Goal: Complete application form: Complete application form

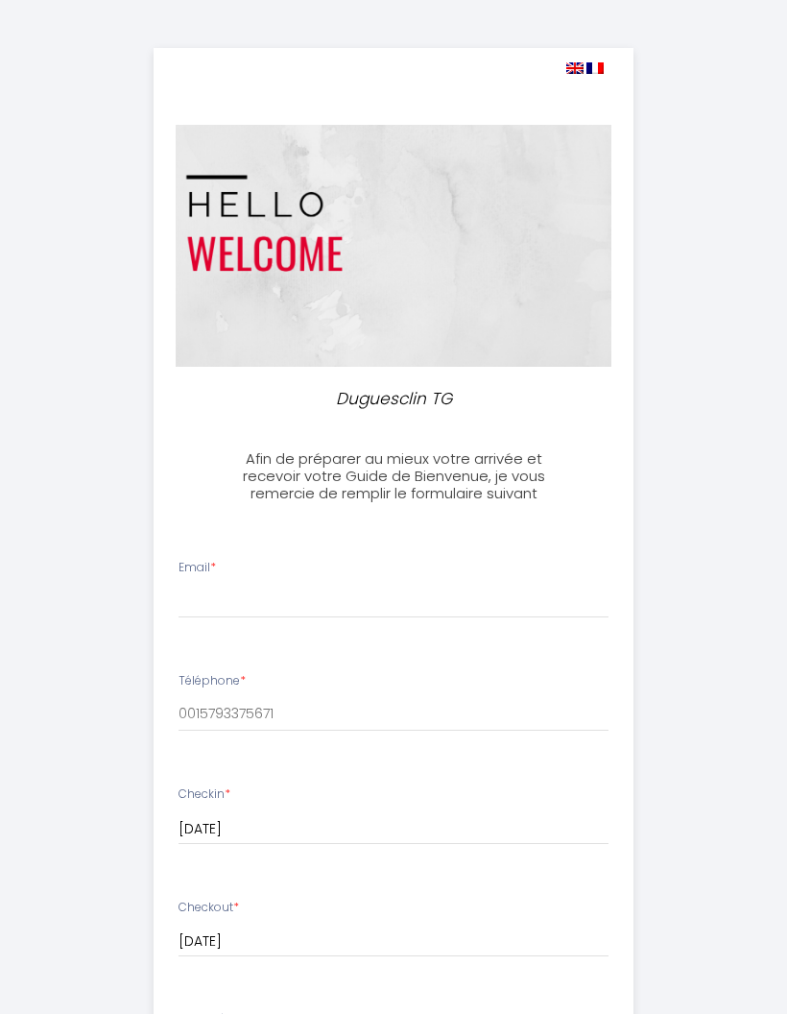
select select
click at [246, 591] on input "Email *" at bounding box center [394, 601] width 430 height 35
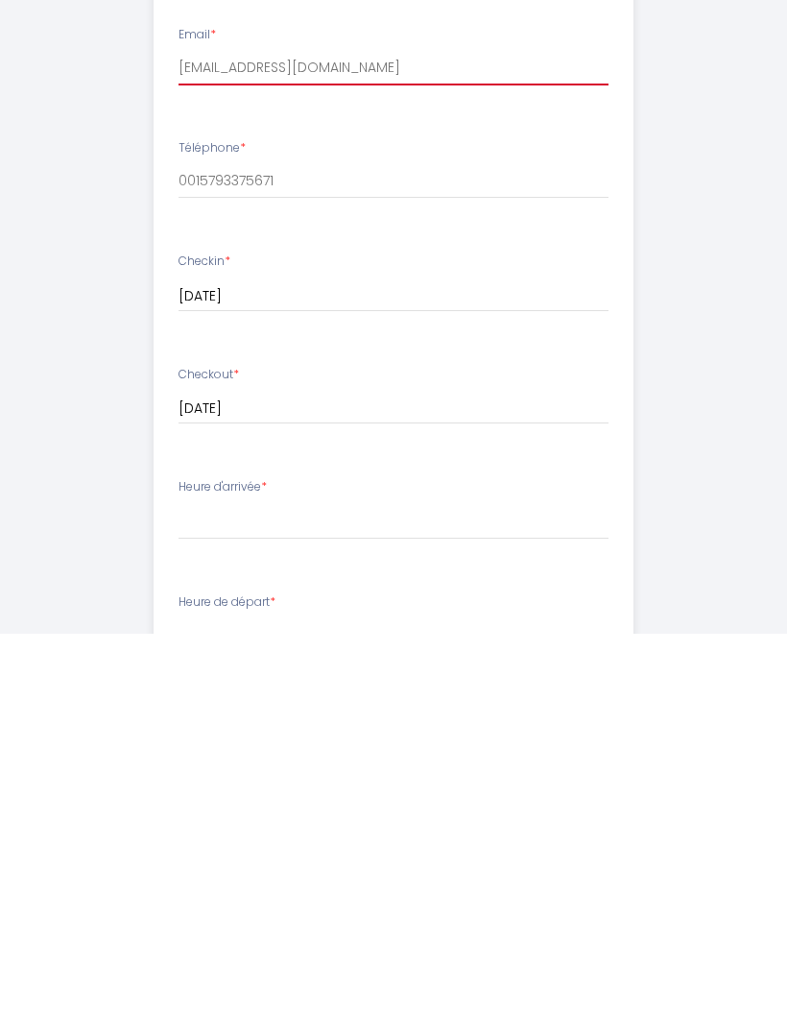
scroll to position [160, 0]
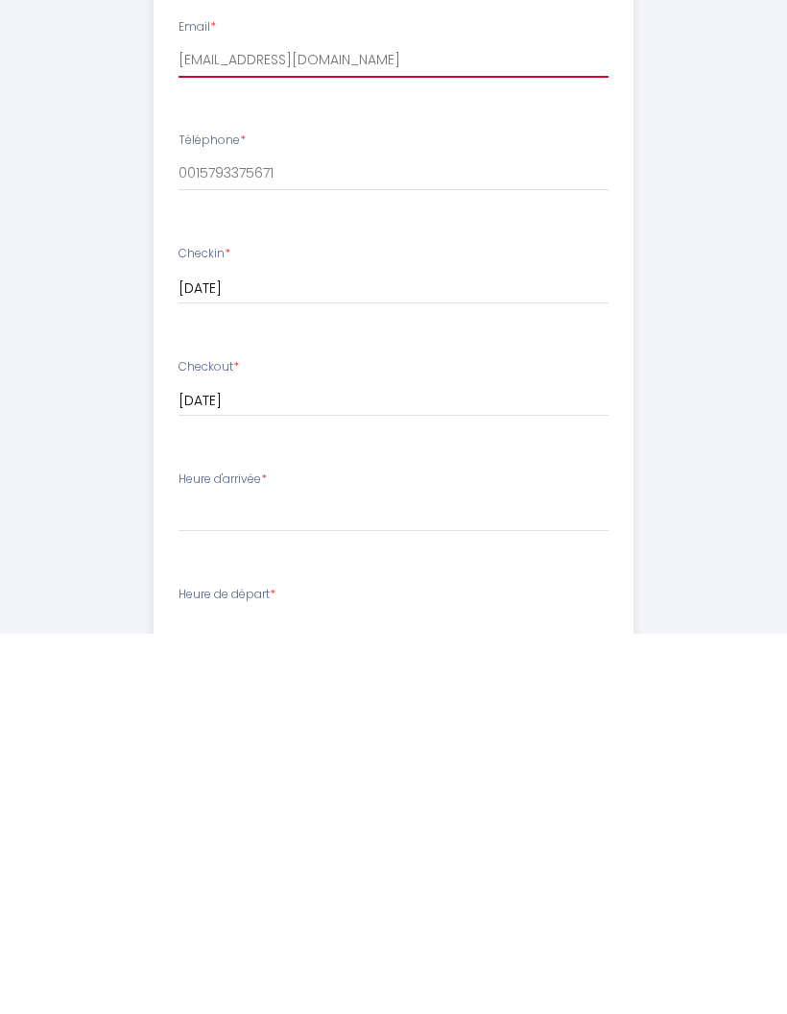
type input "[EMAIL_ADDRESS][DOMAIN_NAME]"
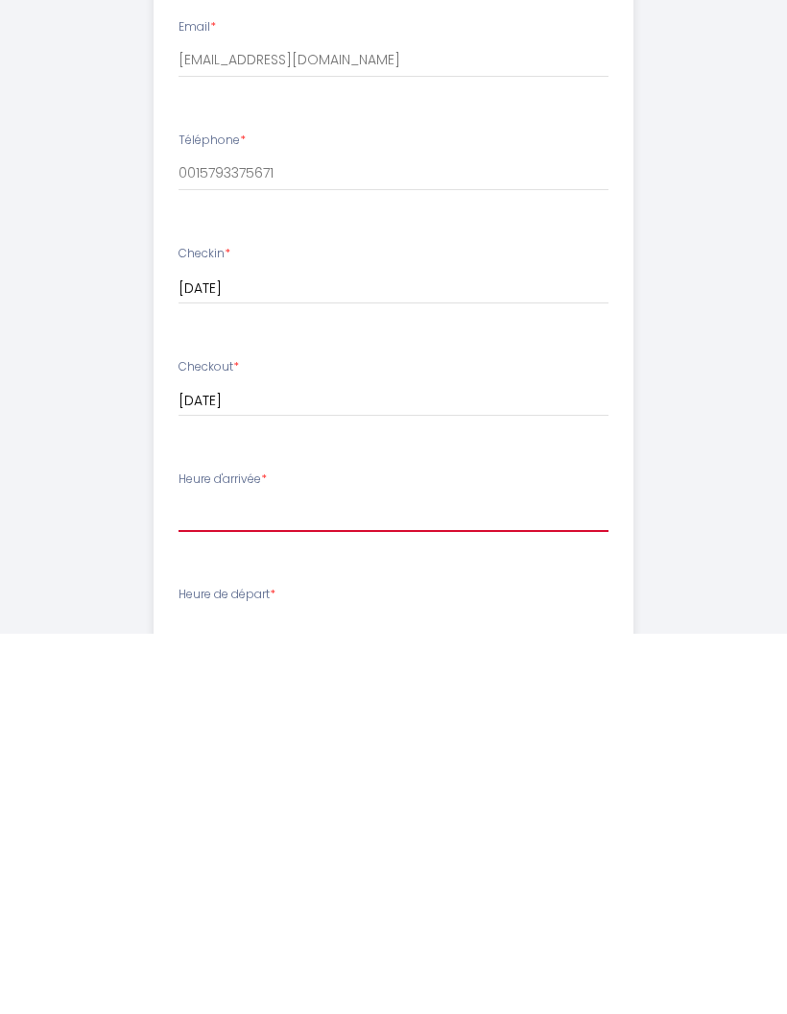
click at [301, 875] on select "15:00 15:30 16:00 16:30 17:00 17:30 18:00 18:30 19:00 19:30 20:00 20:30 21:00 2…" at bounding box center [394, 893] width 430 height 36
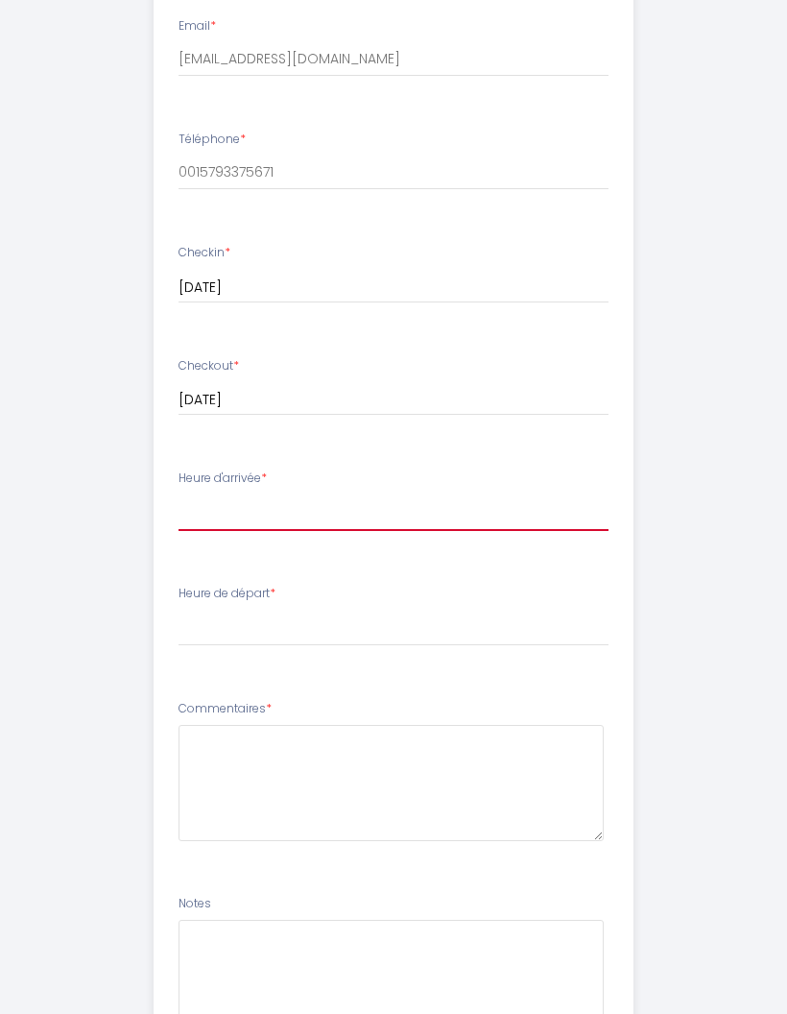
select select "16:00"
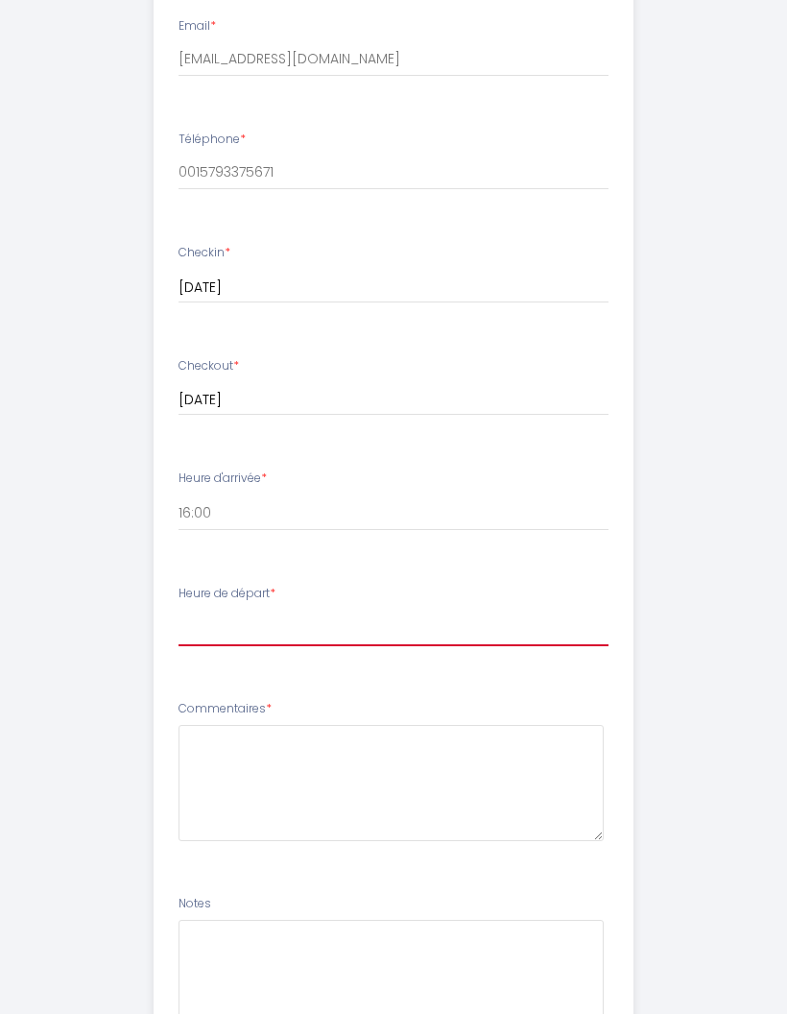
click at [267, 621] on select "00:00 00:30 01:00 01:30 02:00 02:30 03:00 03:30 04:00 04:30 05:00 05:30 06:00 0…" at bounding box center [394, 628] width 430 height 36
select select "10:00"
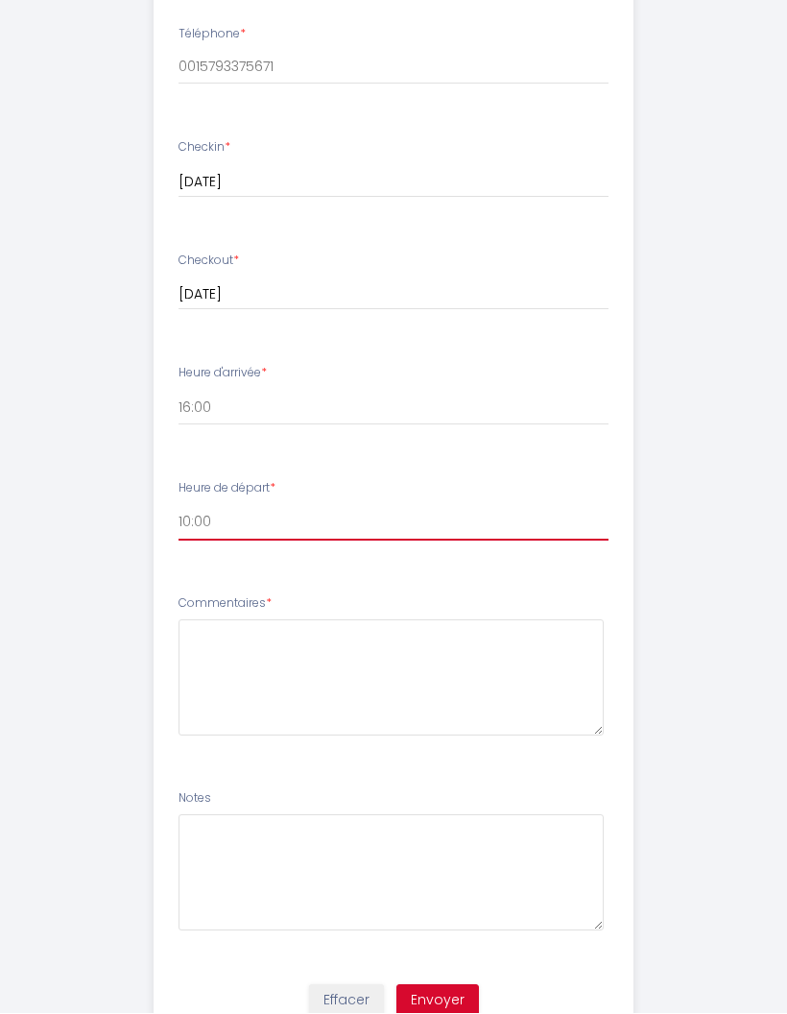
scroll to position [642, 0]
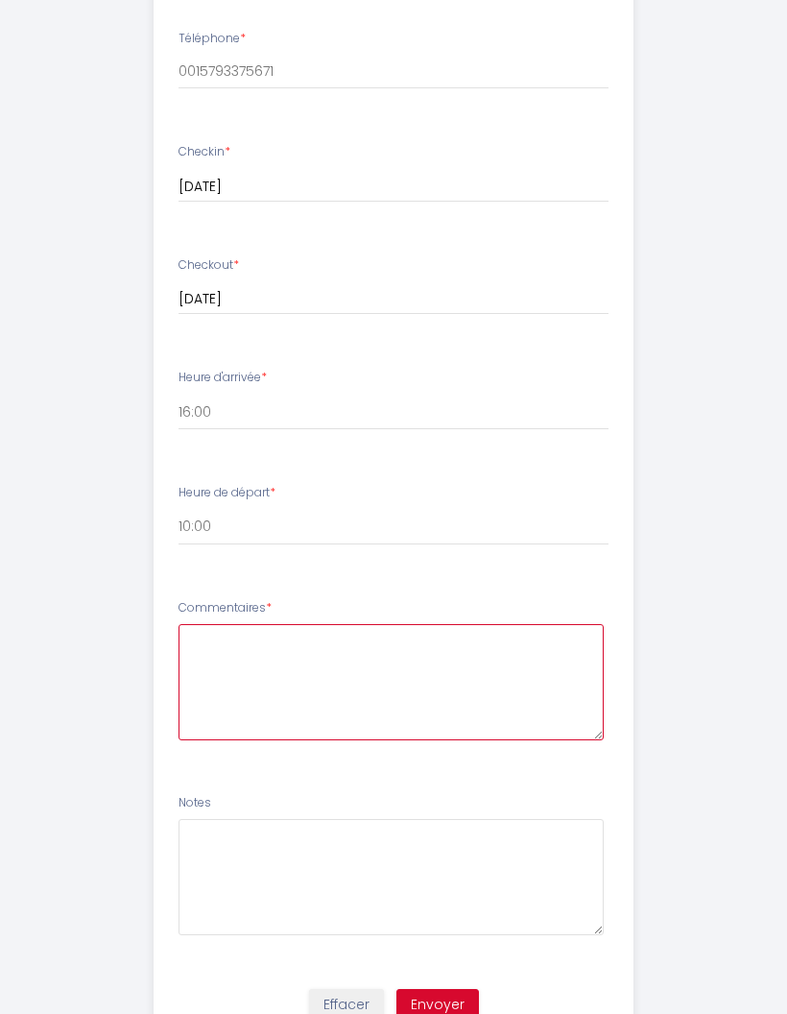
click at [255, 673] on textarea at bounding box center [391, 682] width 425 height 116
type textarea "Merci!"
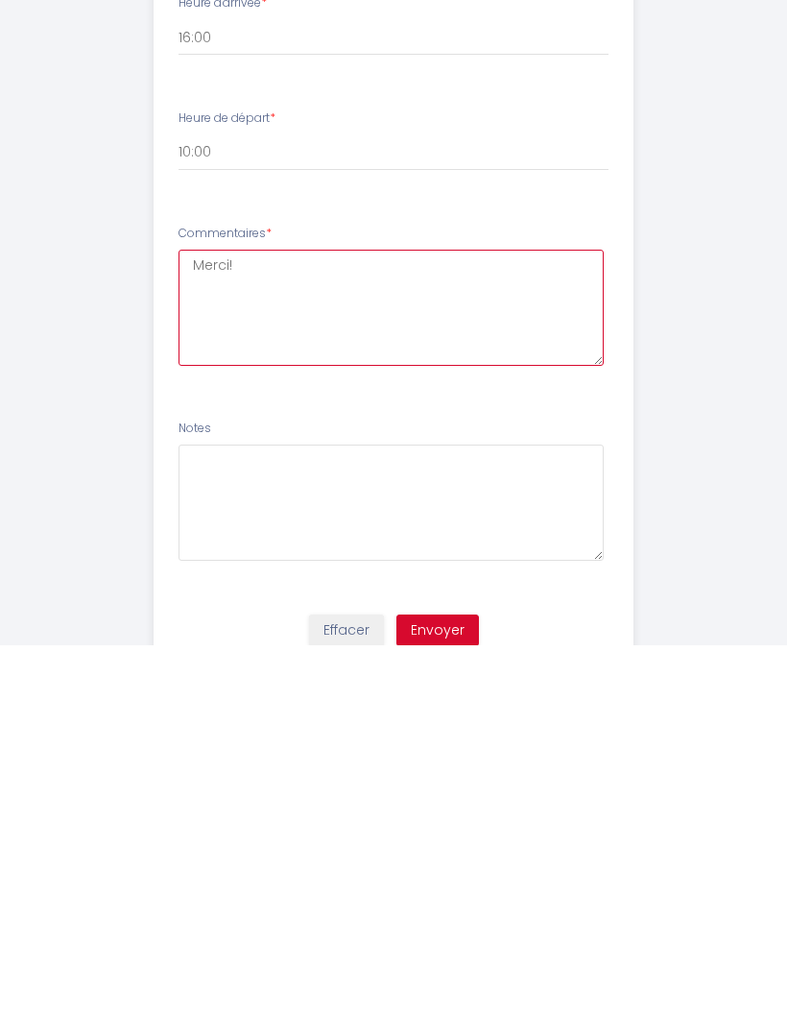
scroll to position [719, 0]
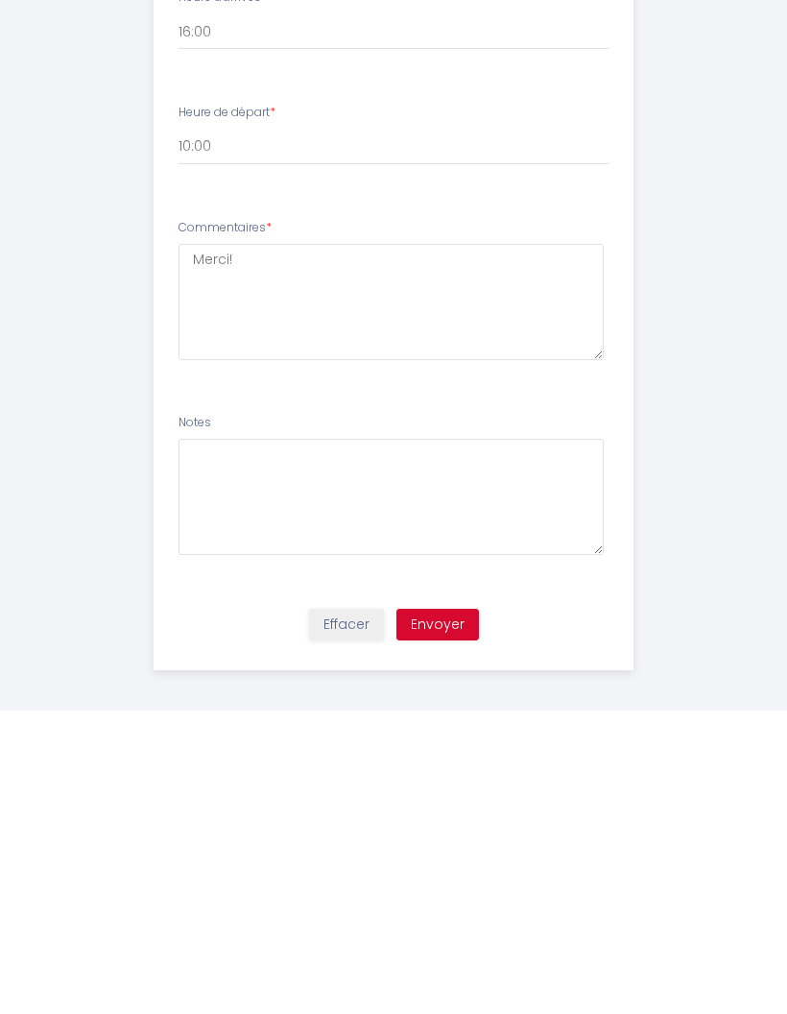
click at [445, 912] on button "Envoyer" at bounding box center [437, 928] width 83 height 33
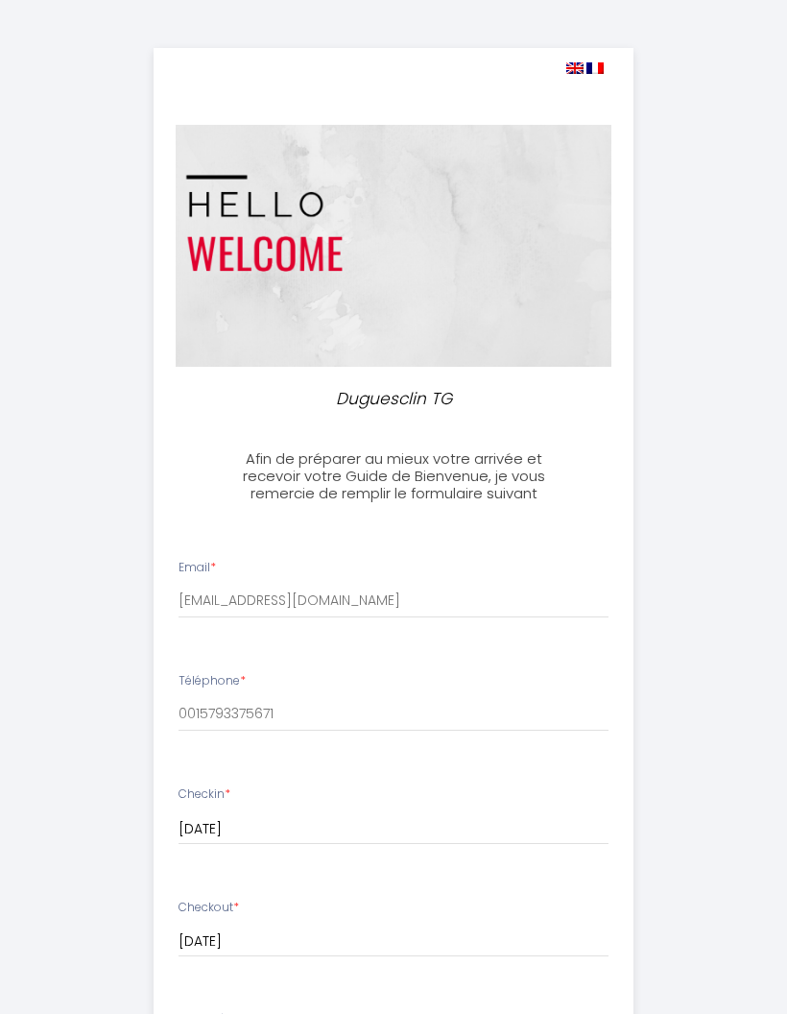
scroll to position [77, 0]
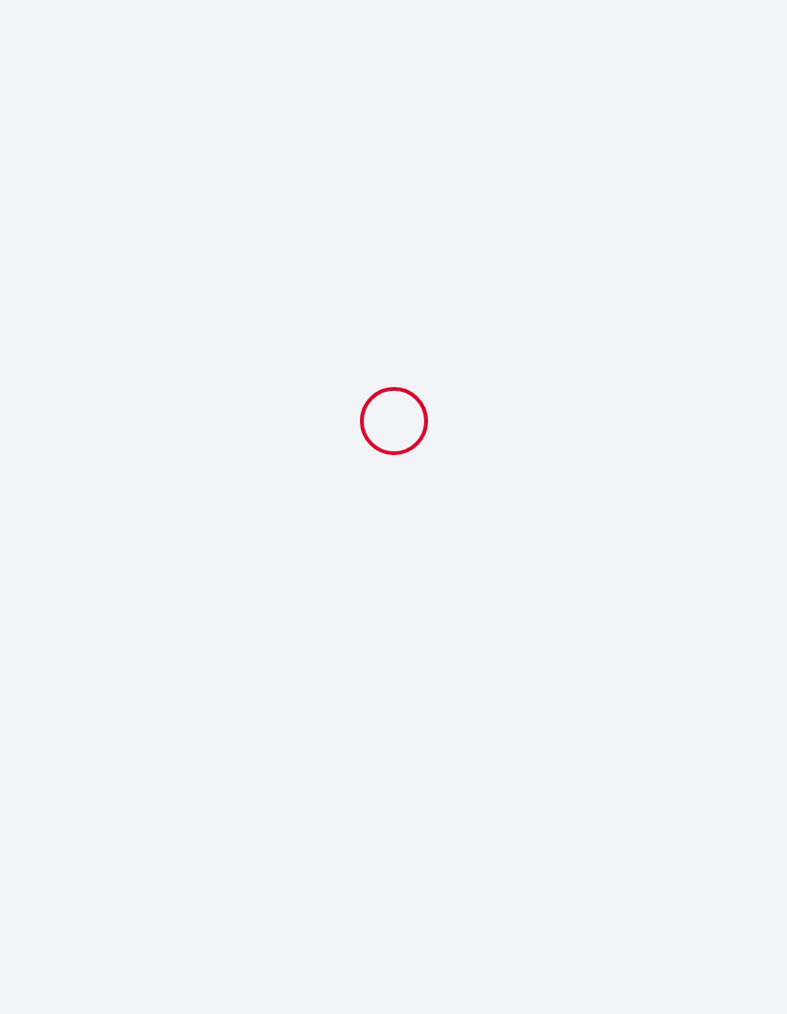
select select "16:00"
select select "10:00"
